Goal: Task Accomplishment & Management: Complete application form

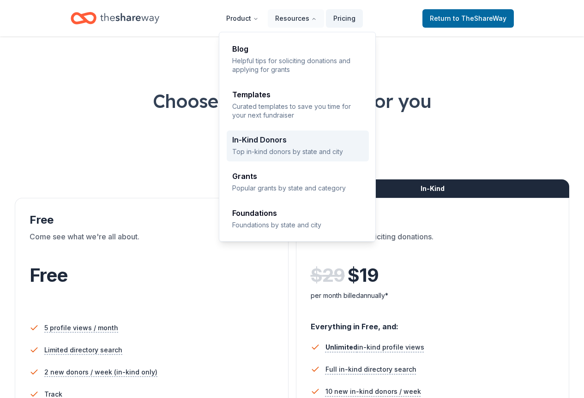
click at [275, 143] on div "In-Kind Donors Top in-kind donors by state and city" at bounding box center [297, 146] width 131 height 20
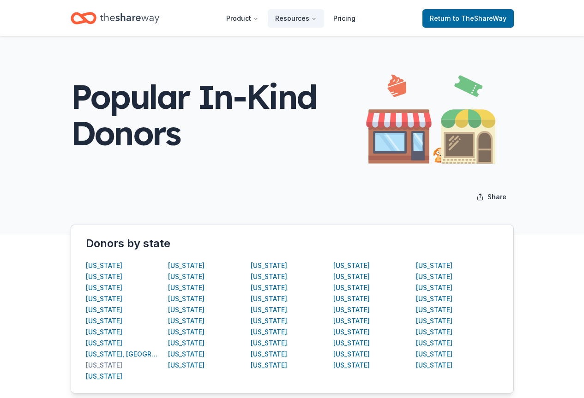
click at [90, 366] on div "Florida" at bounding box center [104, 365] width 36 height 11
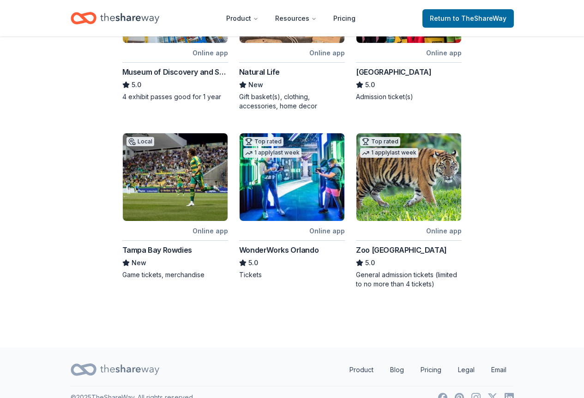
scroll to position [442, 0]
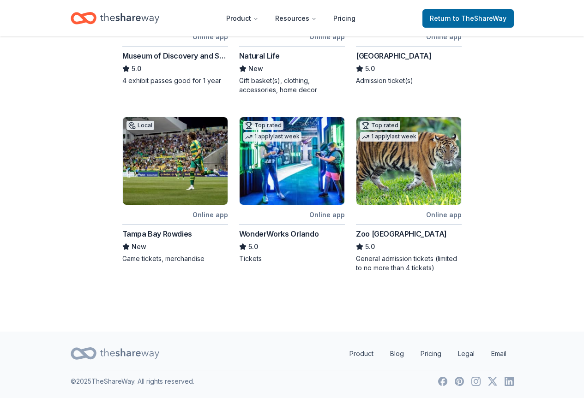
click at [374, 233] on div "Zoo Miami" at bounding box center [401, 233] width 91 height 11
click at [270, 233] on div "WonderWorks Orlando" at bounding box center [278, 233] width 79 height 11
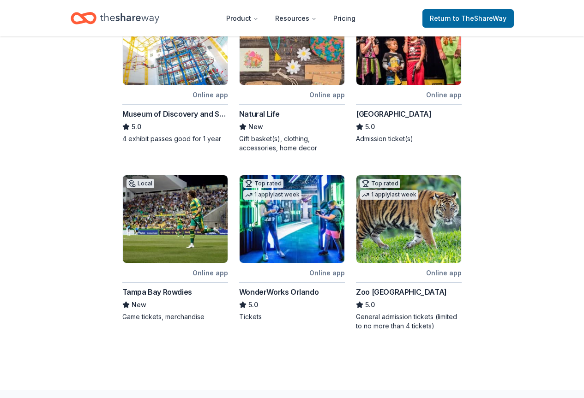
scroll to position [304, 0]
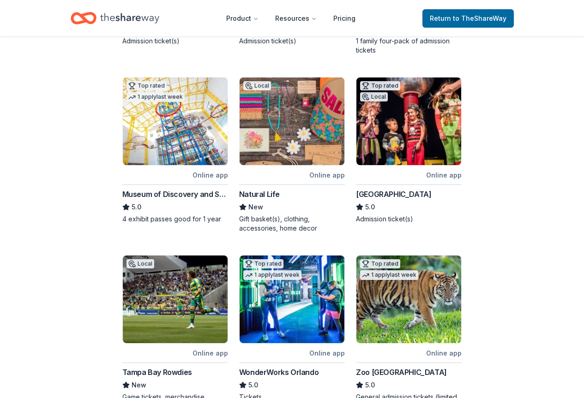
click at [154, 195] on div "Museum of Discovery and Science" at bounding box center [175, 194] width 106 height 11
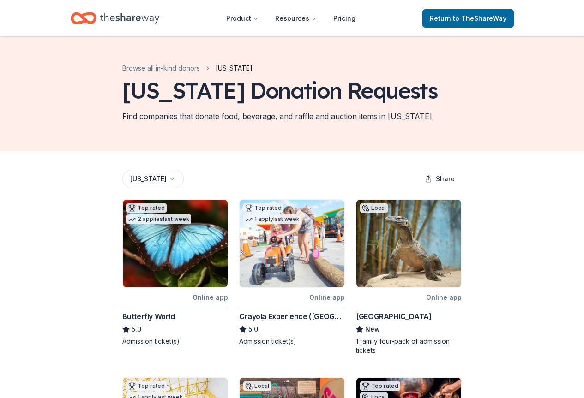
scroll to position [0, 0]
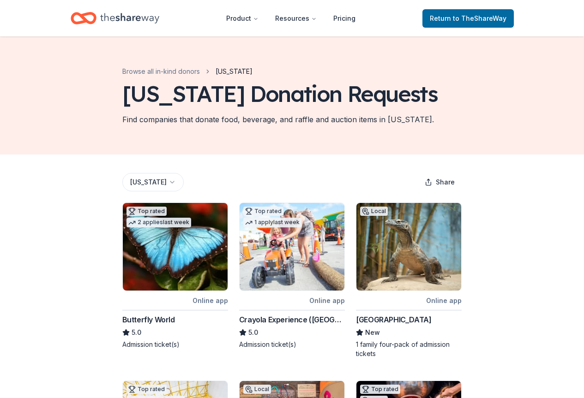
click at [138, 317] on div "Butterfly World" at bounding box center [148, 319] width 53 height 11
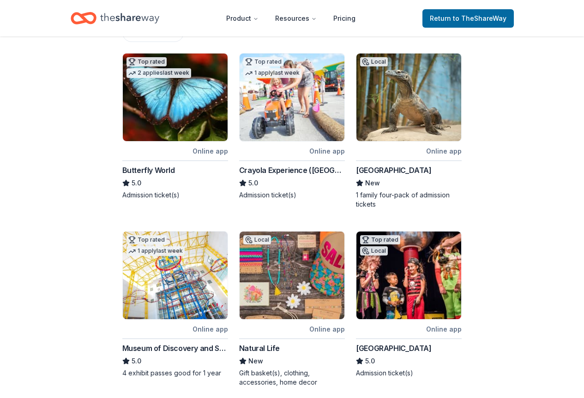
scroll to position [185, 0]
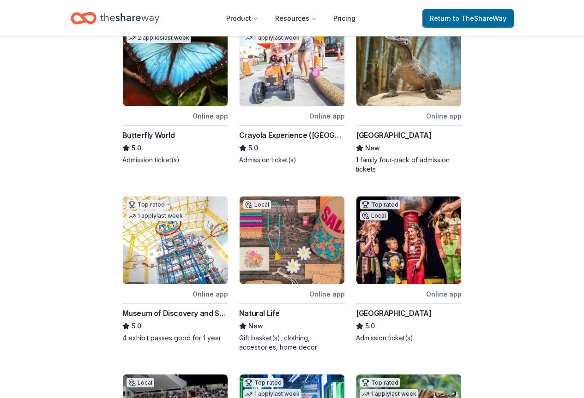
click at [270, 134] on div "Crayola Experience (Orlando)" at bounding box center [292, 135] width 106 height 11
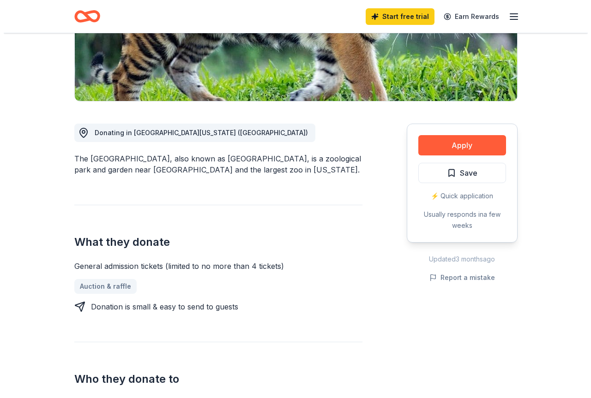
scroll to position [185, 0]
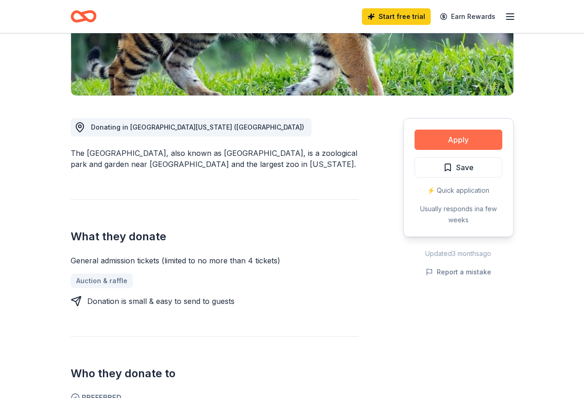
click at [466, 142] on button "Apply" at bounding box center [458, 140] width 88 height 20
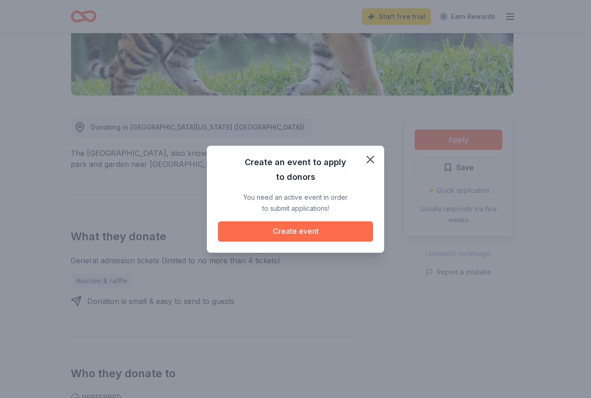
click at [221, 232] on button "Create event" at bounding box center [295, 231] width 155 height 20
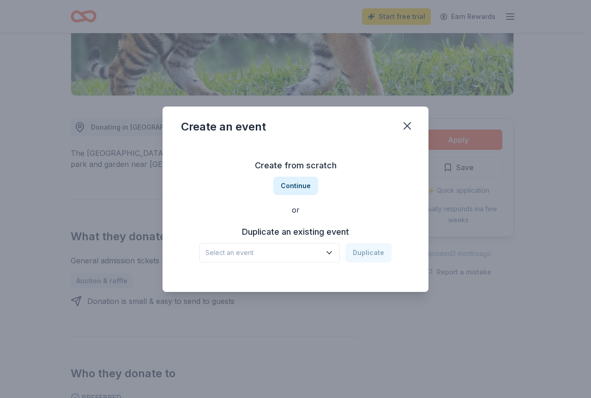
click at [277, 231] on h3 "Duplicate an existing event" at bounding box center [295, 232] width 192 height 15
click at [273, 253] on span "Select an event" at bounding box center [262, 252] width 115 height 11
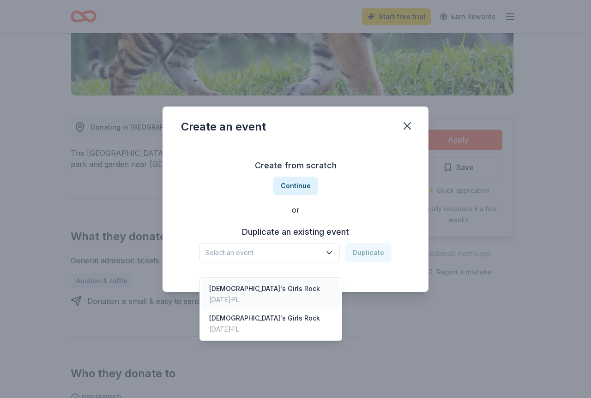
click at [239, 294] on div "Jun 12, 2025 · FL" at bounding box center [264, 299] width 111 height 11
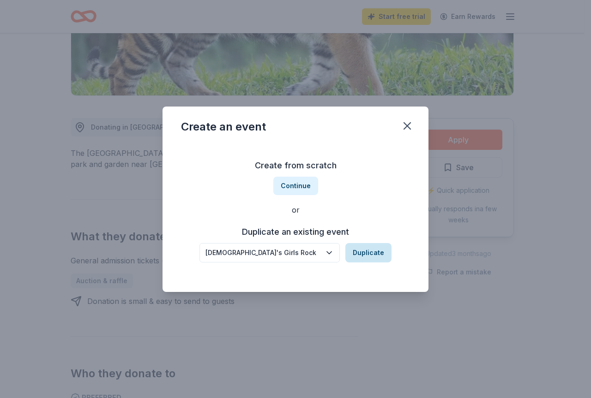
click at [357, 255] on button "Duplicate" at bounding box center [368, 252] width 46 height 19
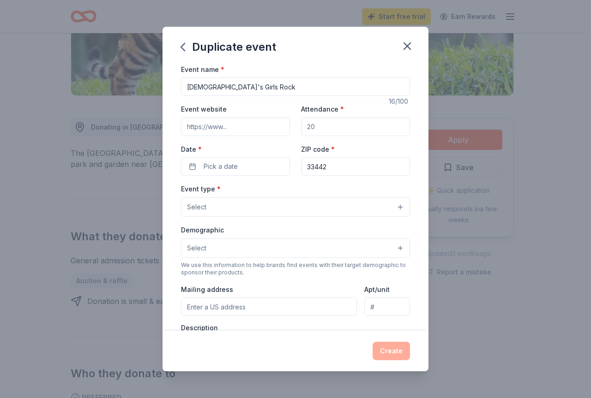
click at [222, 131] on input "Event website" at bounding box center [235, 127] width 109 height 18
click at [254, 165] on button "Pick a date" at bounding box center [235, 166] width 109 height 18
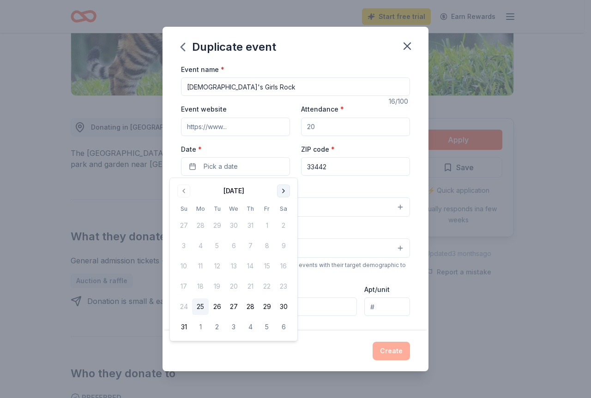
click at [279, 192] on button "Go to next month" at bounding box center [283, 191] width 13 height 13
click at [280, 192] on button "Go to next month" at bounding box center [283, 191] width 13 height 13
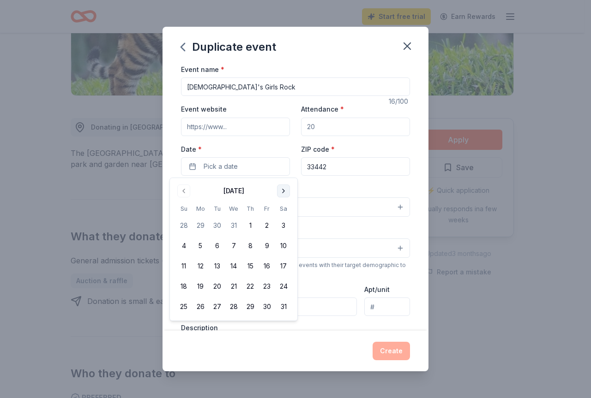
click at [280, 192] on button "Go to next month" at bounding box center [283, 191] width 13 height 13
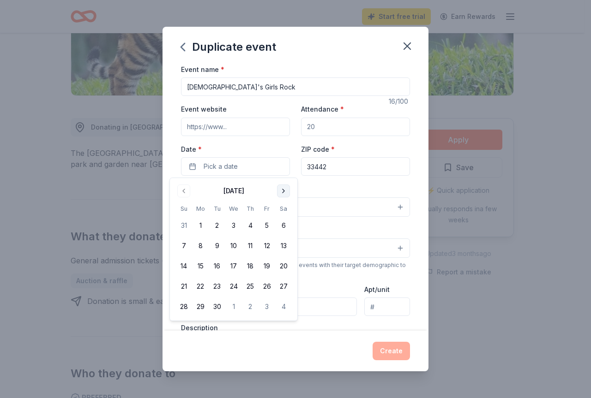
click at [280, 192] on button "Go to next month" at bounding box center [283, 191] width 13 height 13
click at [182, 191] on button "Go to previous month" at bounding box center [183, 191] width 13 height 13
click at [246, 244] on button "11" at bounding box center [250, 246] width 17 height 17
click at [355, 197] on div "Event type * Select" at bounding box center [295, 200] width 229 height 34
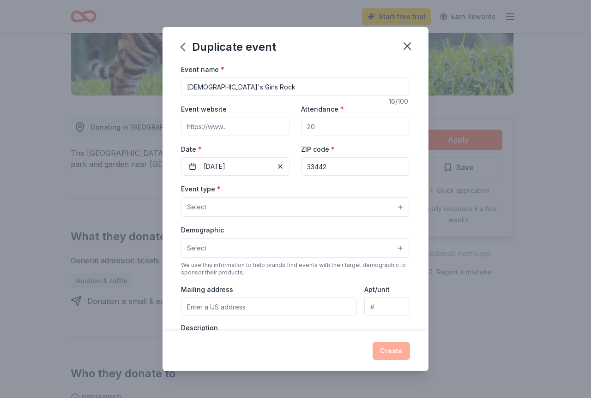
click at [252, 203] on button "Select" at bounding box center [295, 206] width 229 height 19
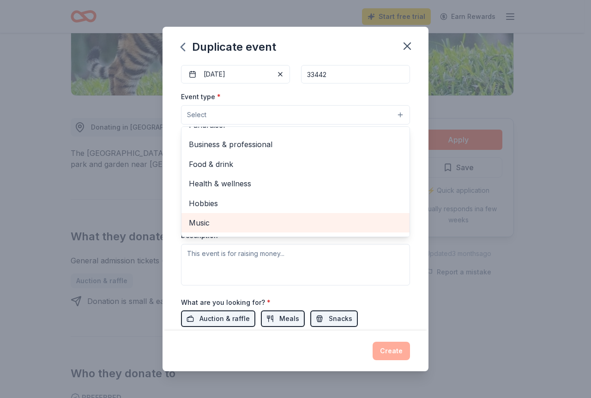
scroll to position [0, 0]
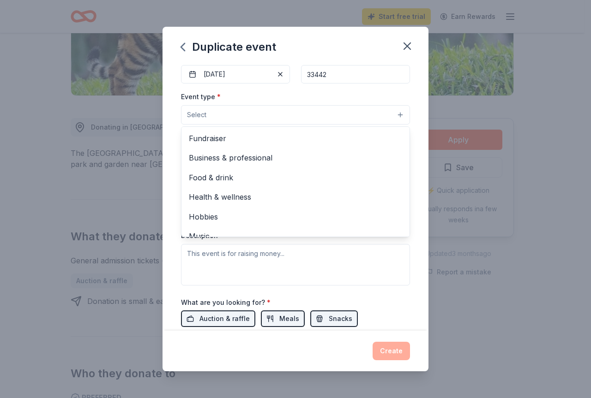
click at [274, 263] on div "Event type * Select Fundraiser Business & professional Food & drink Health & we…" at bounding box center [295, 188] width 229 height 194
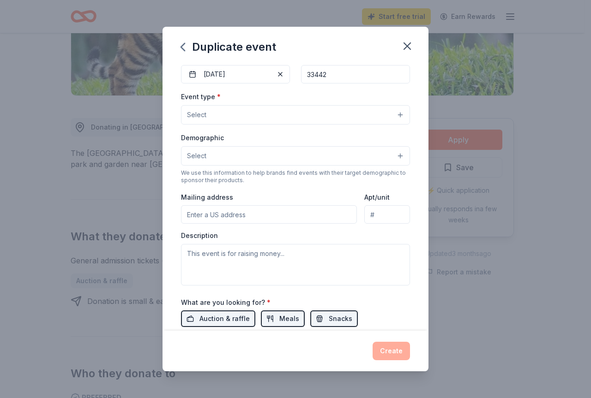
click at [288, 108] on button "Select" at bounding box center [295, 114] width 229 height 19
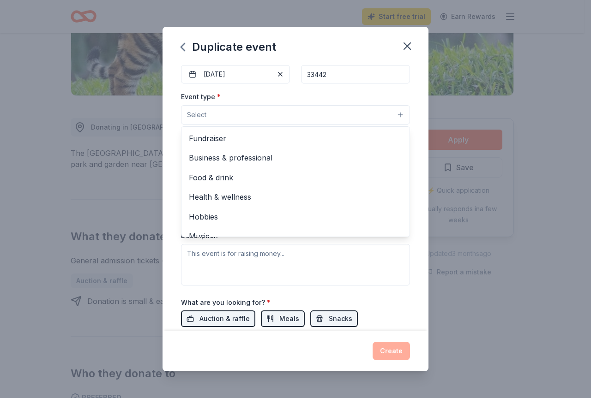
click at [247, 278] on div "Event type * Select Fundraiser Business & professional Food & drink Health & we…" at bounding box center [295, 188] width 229 height 194
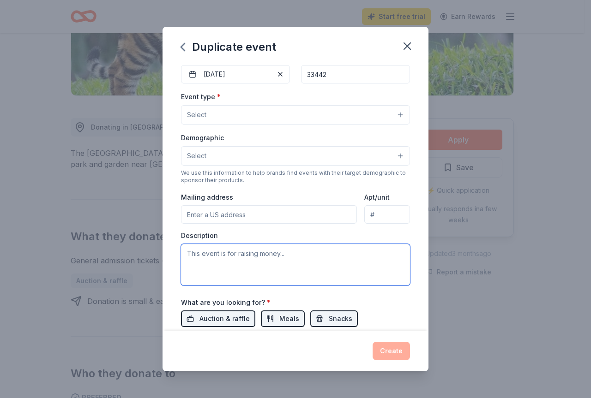
click at [247, 267] on textarea at bounding box center [295, 265] width 229 height 42
type textarea "This is for an annual women's retreat"
click at [208, 111] on button "Select" at bounding box center [295, 114] width 229 height 19
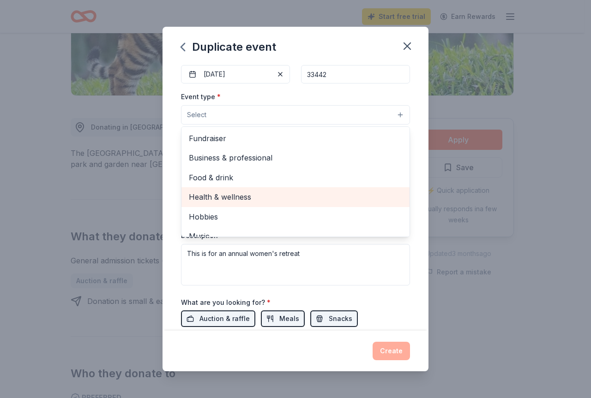
click at [224, 203] on span "Health & wellness" at bounding box center [295, 197] width 213 height 12
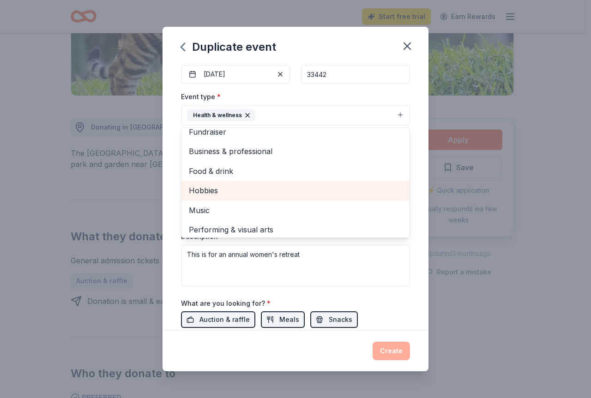
scroll to position [11, 0]
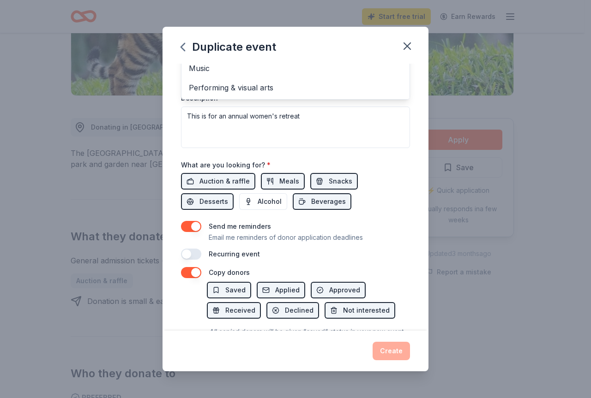
click at [360, 141] on div "Event type * Health & wellness Fundraiser Business & professional Food & drink …" at bounding box center [295, 49] width 229 height 195
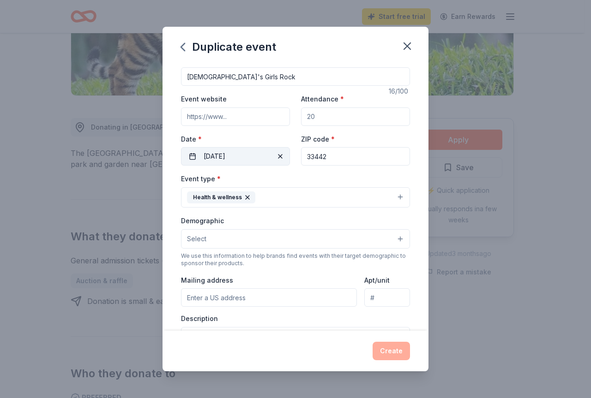
click at [278, 157] on span "button" at bounding box center [280, 156] width 11 height 11
click at [230, 156] on span "Pick a date" at bounding box center [220, 156] width 34 height 11
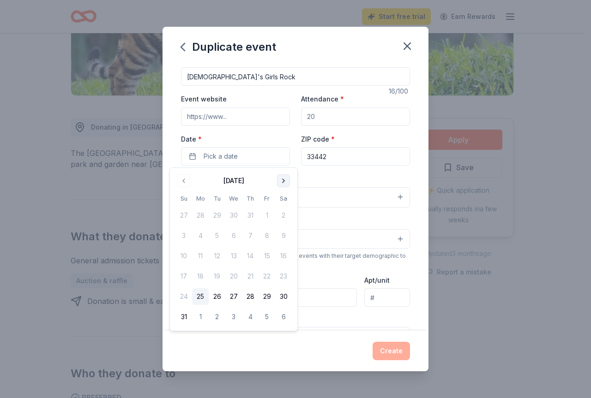
click at [286, 179] on button "Go to next month" at bounding box center [283, 180] width 13 height 13
click at [287, 179] on button "Go to next month" at bounding box center [283, 180] width 13 height 13
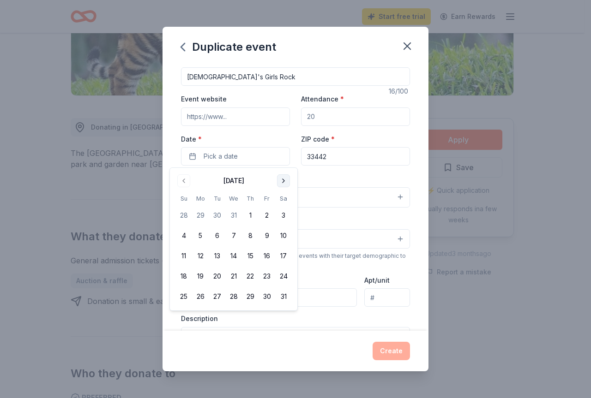
click at [287, 179] on button "Go to next month" at bounding box center [283, 180] width 13 height 13
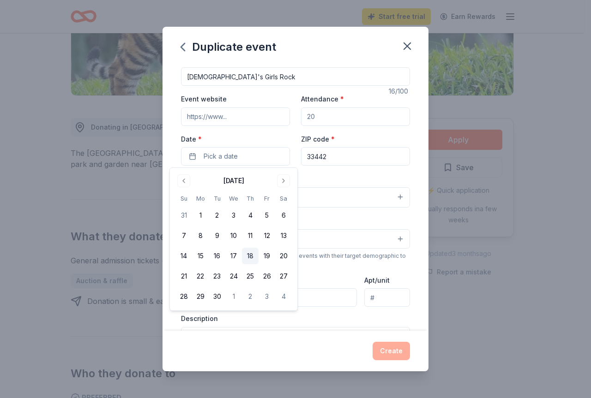
click at [252, 255] on button "18" at bounding box center [250, 256] width 17 height 17
click at [258, 112] on input "Event website" at bounding box center [235, 117] width 109 height 18
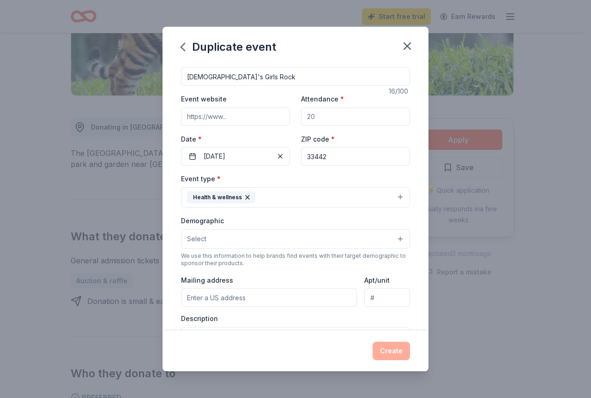
paste input "https://www.truthandholiness.org/events/"
type input "https://www.truthandholiness.org/events/"
click at [342, 117] on input "Attendance *" at bounding box center [355, 117] width 109 height 18
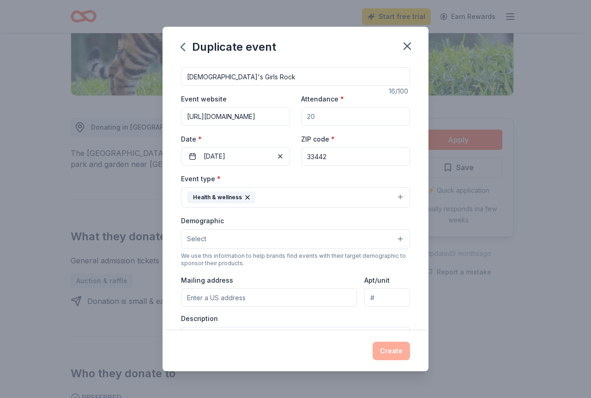
drag, startPoint x: 342, startPoint y: 117, endPoint x: 279, endPoint y: 114, distance: 62.8
click at [279, 114] on div "Event website https://www.truthandholiness.org/events/ Attendance * Date * 06/1…" at bounding box center [295, 129] width 229 height 72
drag, startPoint x: 336, startPoint y: 116, endPoint x: 289, endPoint y: 114, distance: 46.7
click at [289, 114] on div "Event website https://www.truthandholiness.org/events/ Attendance * Date * 06/1…" at bounding box center [295, 129] width 229 height 72
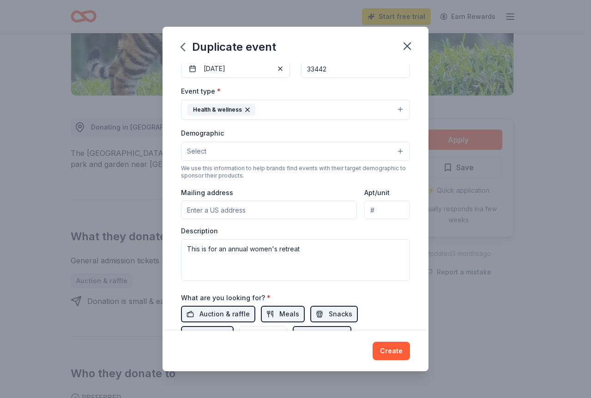
scroll to position [102, 0]
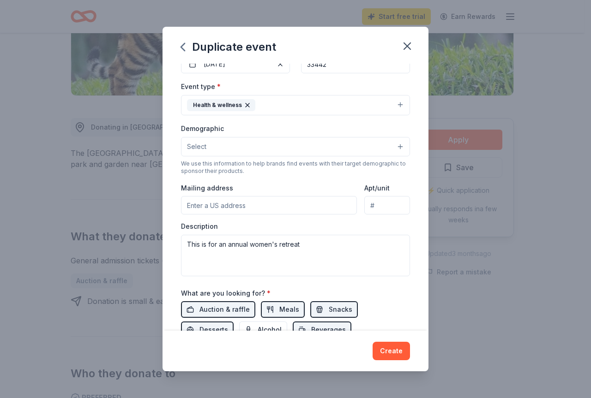
type input "150"
click at [301, 201] on input "Mailing address" at bounding box center [269, 205] width 176 height 18
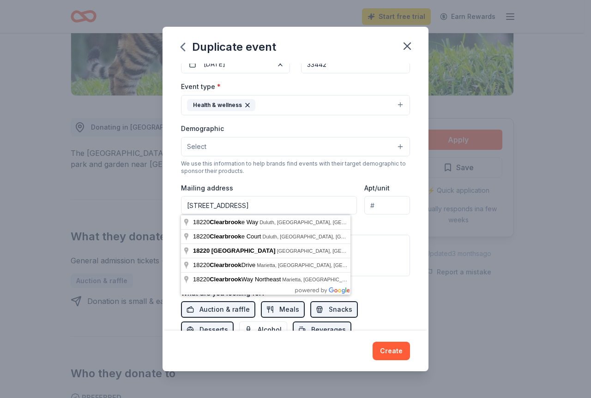
type input "18220 Clear Brook Circle, Boca Raton, FL, 33498"
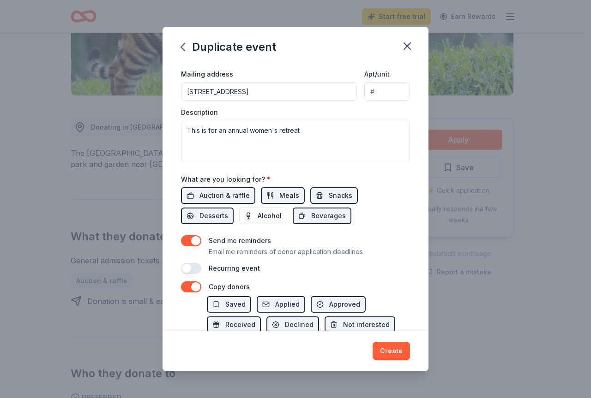
scroll to position [265, 0]
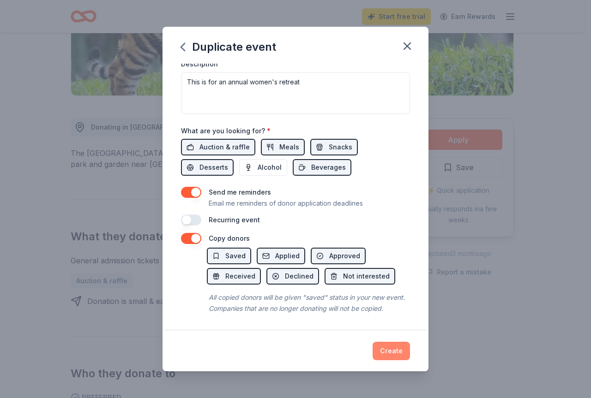
click at [383, 348] on button "Create" at bounding box center [390, 351] width 37 height 18
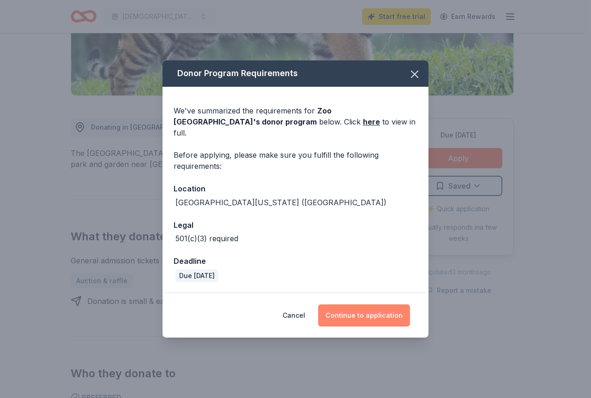
click at [371, 308] on button "Continue to application" at bounding box center [364, 316] width 92 height 22
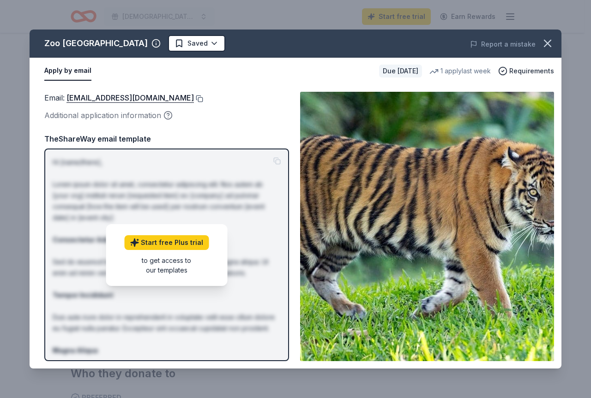
click at [195, 96] on button at bounding box center [198, 98] width 9 height 7
click at [150, 98] on link "zoodonationrequests@miamidade.gov" at bounding box center [129, 98] width 127 height 12
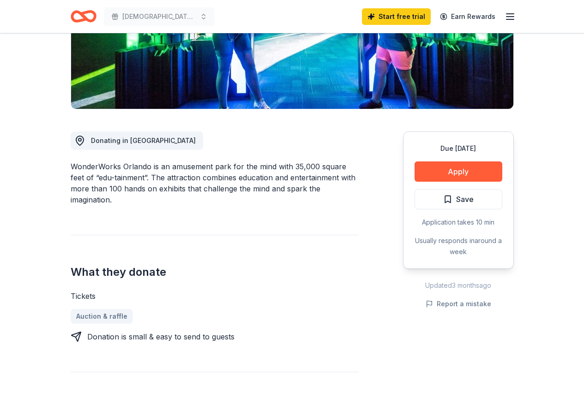
scroll to position [185, 0]
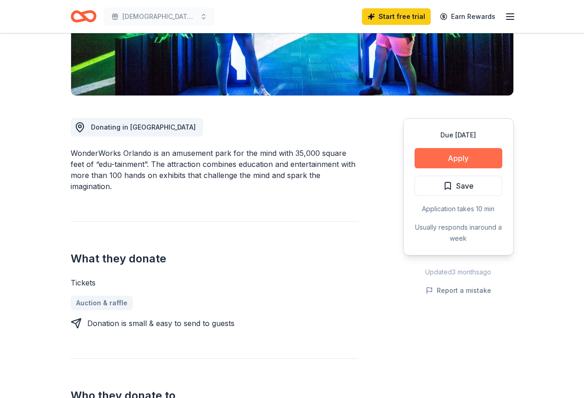
click at [427, 163] on button "Apply" at bounding box center [458, 158] width 88 height 20
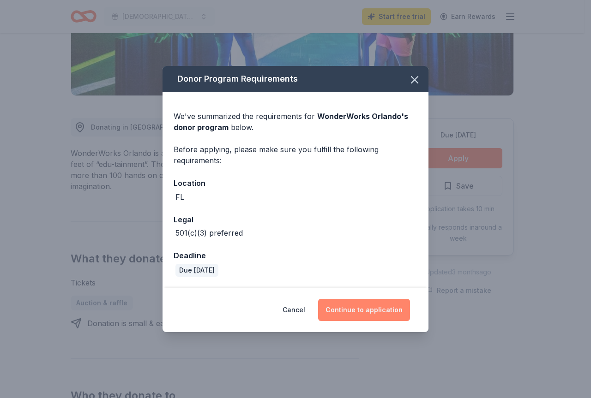
click at [377, 307] on button "Continue to application" at bounding box center [364, 310] width 92 height 22
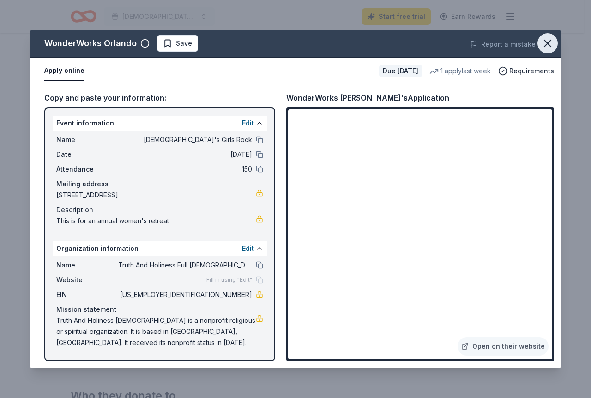
click at [550, 43] on icon "button" at bounding box center [547, 43] width 13 height 13
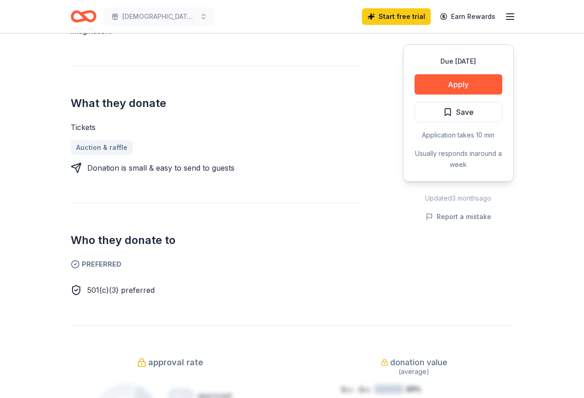
scroll to position [231, 0]
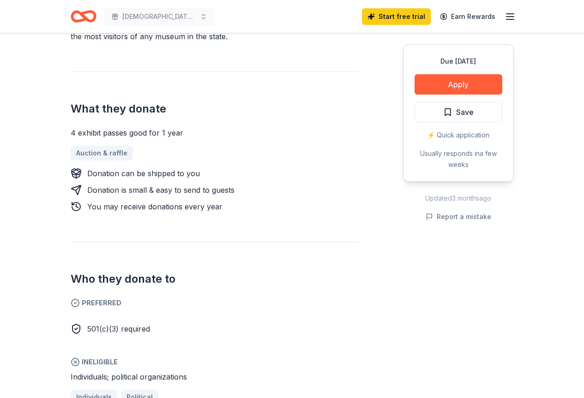
scroll to position [323, 0]
click at [441, 84] on button "Apply" at bounding box center [458, 84] width 88 height 20
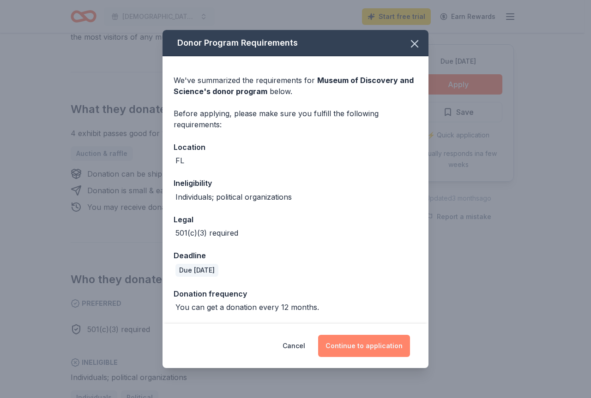
click at [350, 338] on button "Continue to application" at bounding box center [364, 346] width 92 height 22
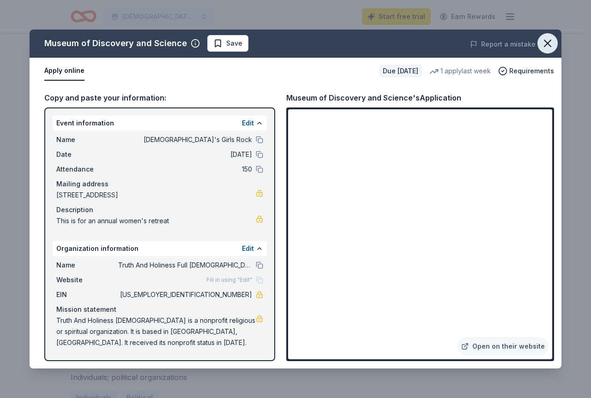
click at [554, 49] on button "button" at bounding box center [547, 43] width 20 height 20
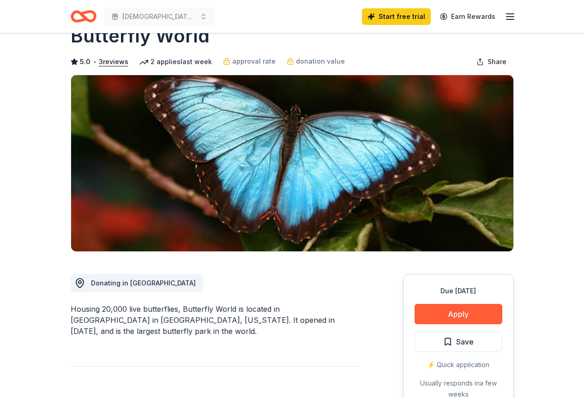
scroll to position [138, 0]
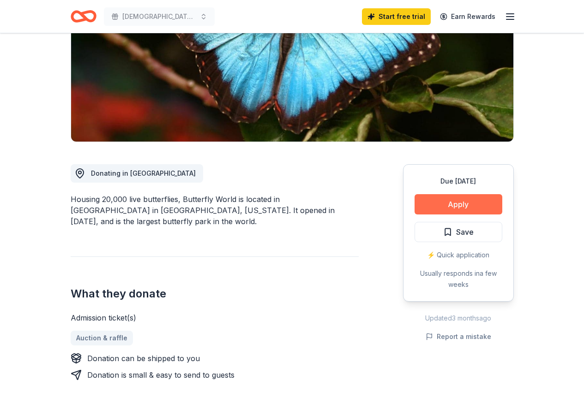
click at [441, 197] on button "Apply" at bounding box center [458, 204] width 88 height 20
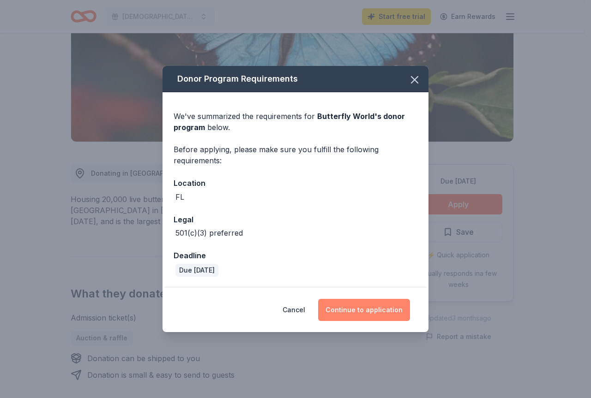
click at [341, 302] on button "Continue to application" at bounding box center [364, 310] width 92 height 22
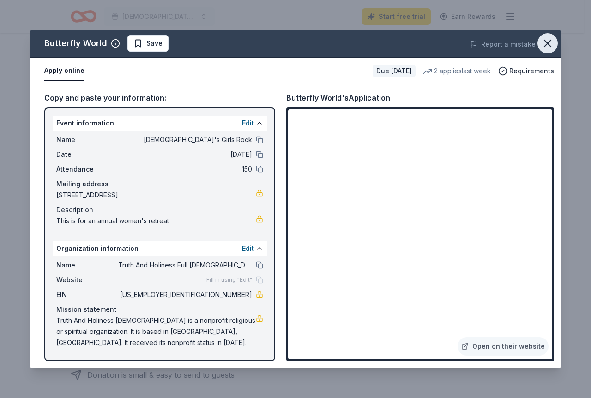
click at [550, 46] on icon "button" at bounding box center [547, 43] width 13 height 13
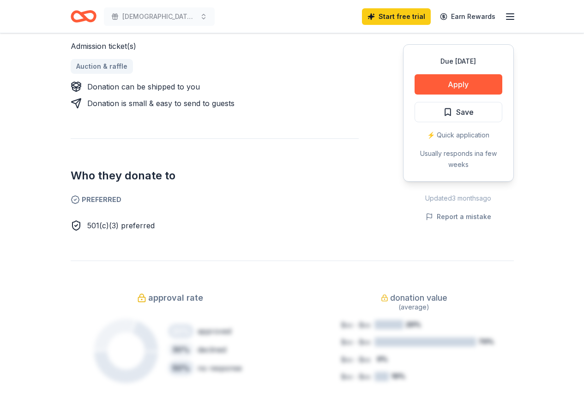
scroll to position [415, 0]
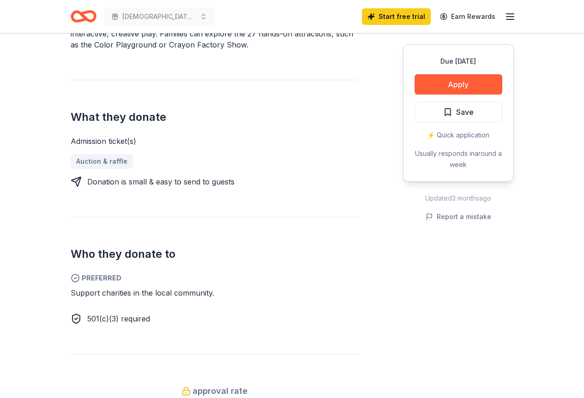
scroll to position [323, 0]
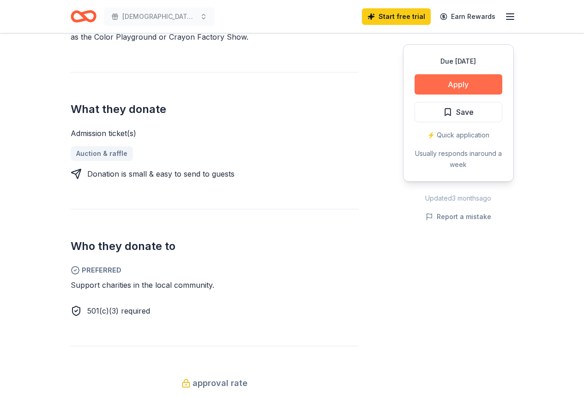
click at [448, 78] on button "Apply" at bounding box center [458, 84] width 88 height 20
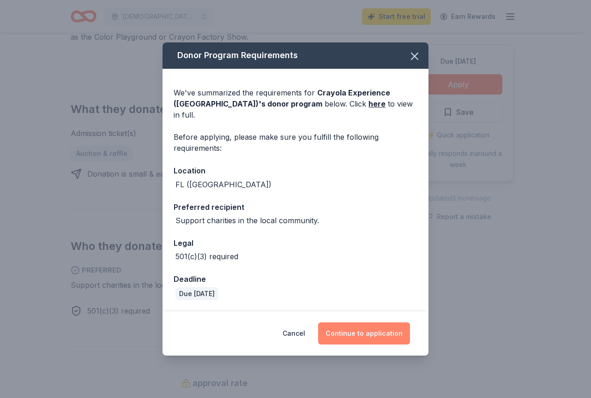
click at [373, 326] on button "Continue to application" at bounding box center [364, 334] width 92 height 22
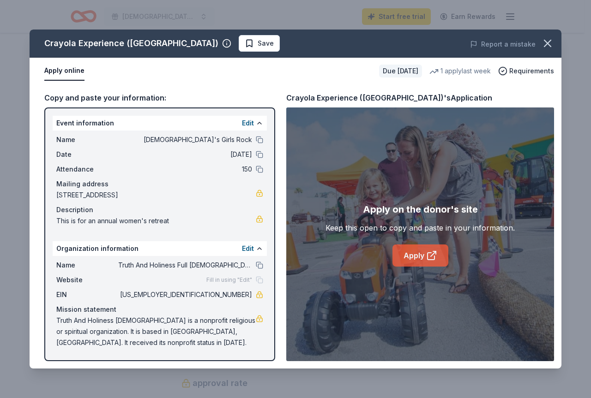
click at [426, 259] on icon at bounding box center [431, 255] width 11 height 11
click at [551, 42] on icon "button" at bounding box center [547, 43] width 13 height 13
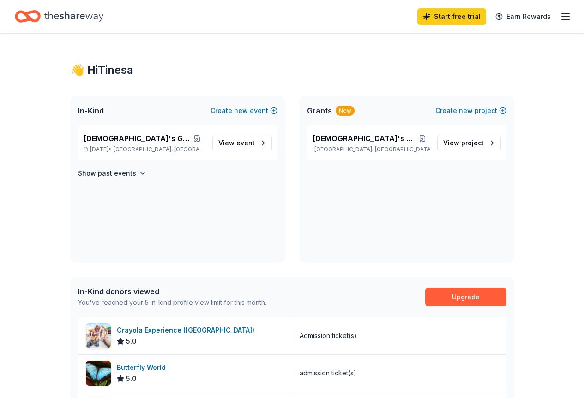
click at [103, 65] on div "👋 Hi [PERSON_NAME]" at bounding box center [292, 70] width 443 height 15
click at [77, 69] on div "👋 Hi [PERSON_NAME]" at bounding box center [292, 70] width 443 height 15
click at [76, 12] on icon "Home" at bounding box center [73, 16] width 59 height 19
click at [72, 19] on icon "Home" at bounding box center [73, 16] width 59 height 19
drag, startPoint x: 96, startPoint y: 73, endPoint x: 80, endPoint y: 63, distance: 19.5
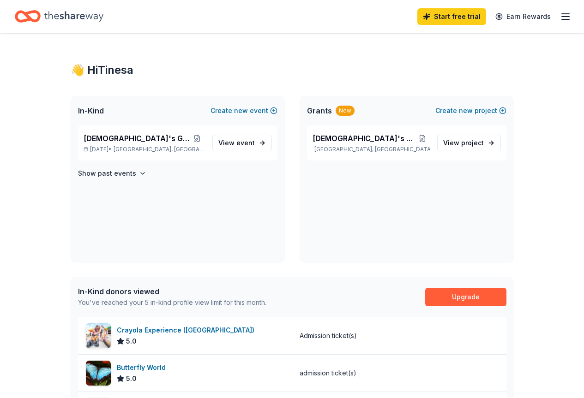
click at [94, 72] on div "👋 Hi Tinesa" at bounding box center [292, 70] width 443 height 15
click at [80, 63] on div "👋 Hi Tinesa" at bounding box center [292, 70] width 443 height 15
click at [84, 15] on icon "Home" at bounding box center [73, 16] width 59 height 10
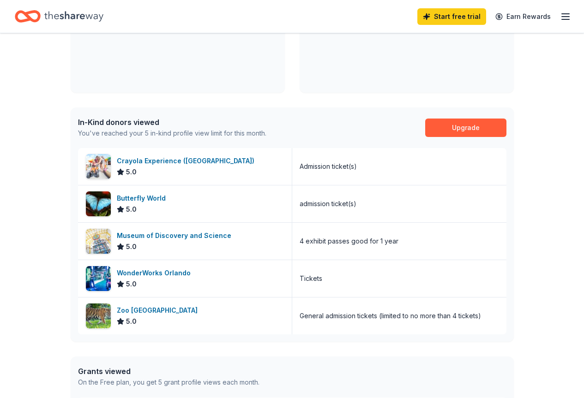
scroll to position [146, 0]
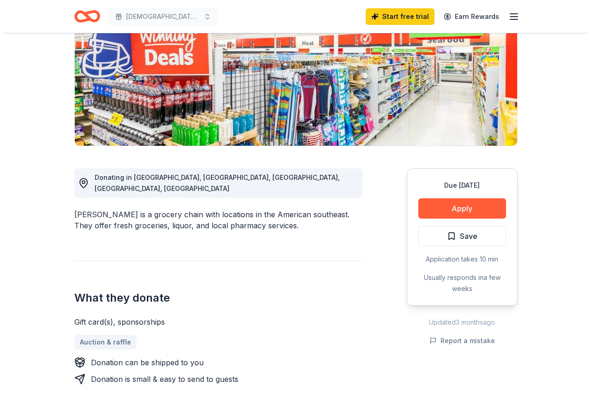
scroll to position [138, 0]
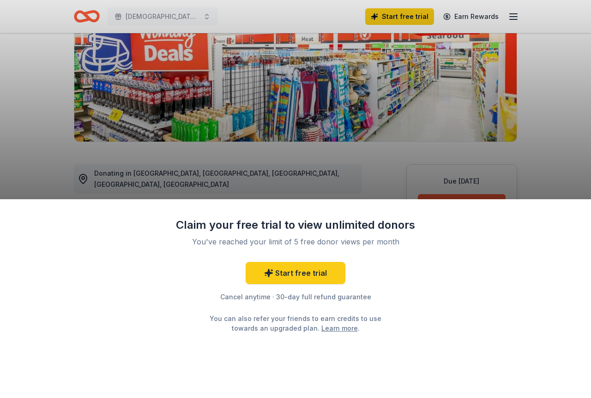
click at [450, 201] on div "Claim your free trial to view unlimited donors You've reached your limit of 5 f…" at bounding box center [295, 298] width 591 height 199
click at [279, 271] on link "Start free trial" at bounding box center [295, 273] width 100 height 22
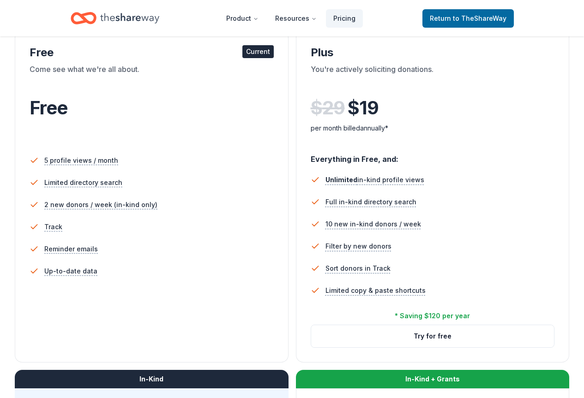
scroll to position [92, 0]
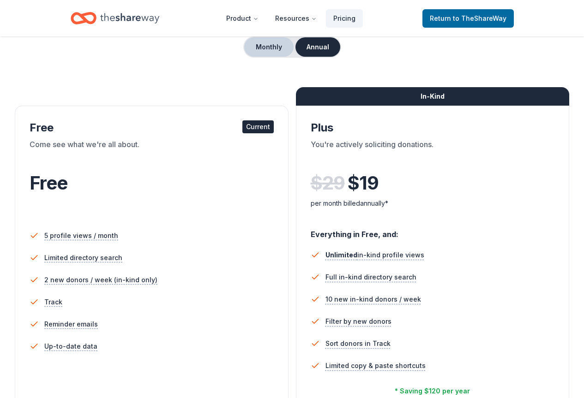
click at [264, 49] on button "Monthly" at bounding box center [268, 46] width 49 height 19
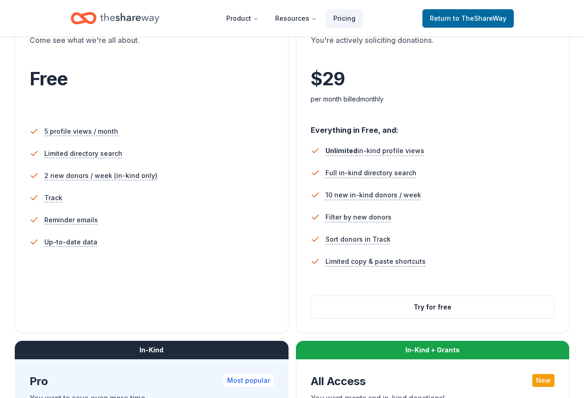
scroll to position [415, 0]
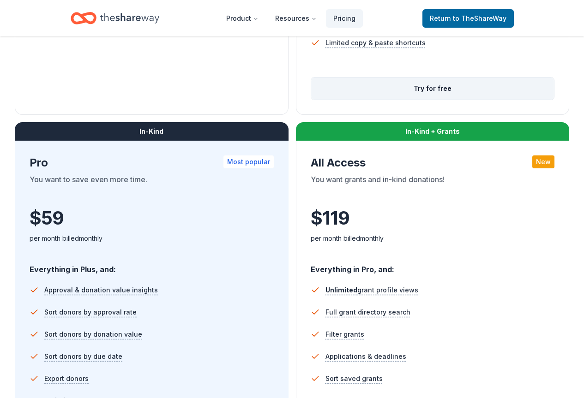
click at [311, 100] on button "Try for free" at bounding box center [432, 89] width 243 height 22
